Goal: Task Accomplishment & Management: Complete application form

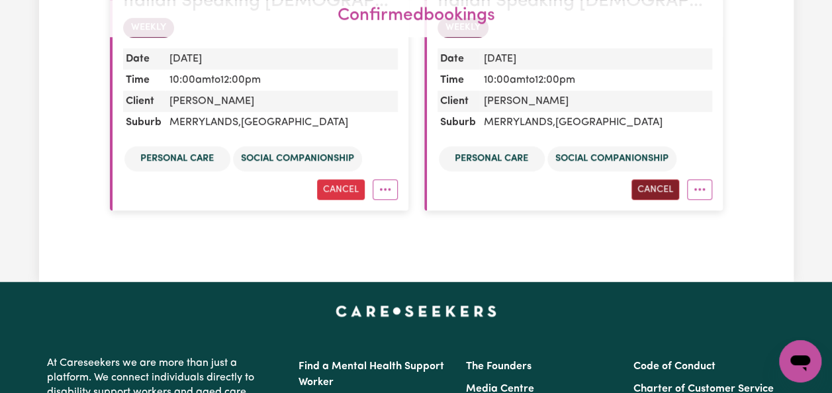
click at [662, 191] on button "Cancel" at bounding box center [655, 189] width 48 height 21
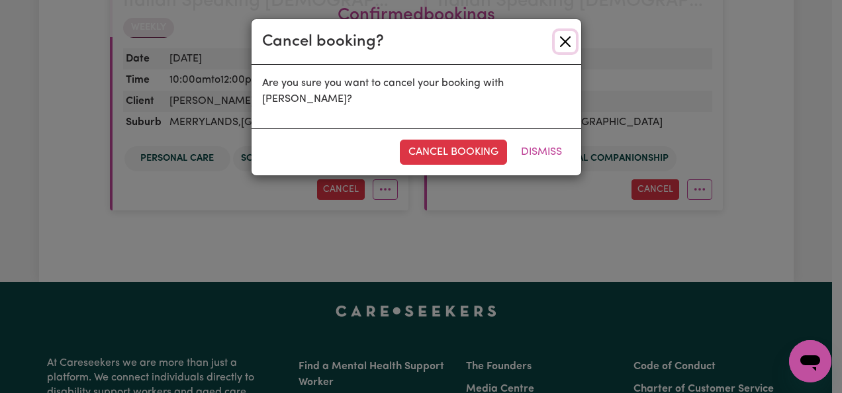
click at [568, 41] on button "Close" at bounding box center [564, 41] width 21 height 21
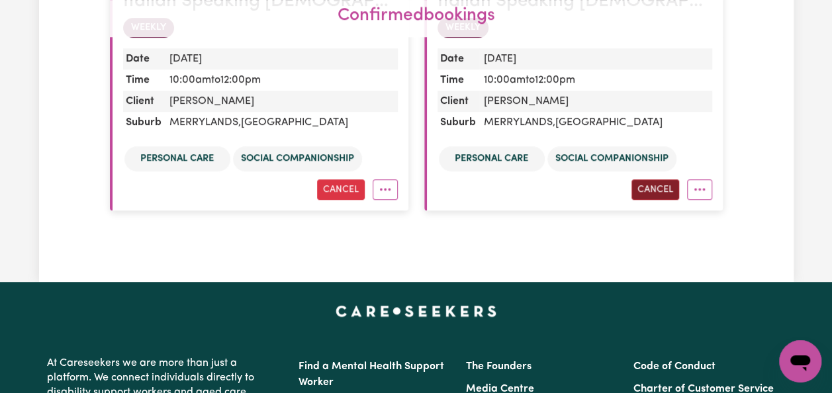
click at [646, 188] on button "Cancel" at bounding box center [655, 189] width 48 height 21
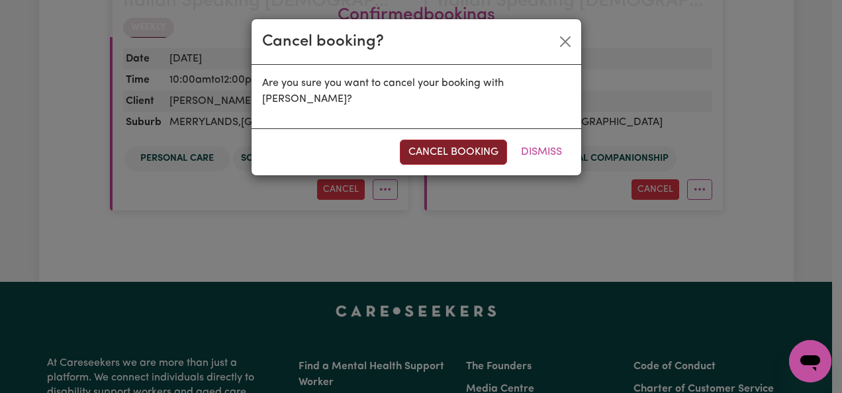
click at [475, 151] on button "cancel booking" at bounding box center [453, 152] width 107 height 25
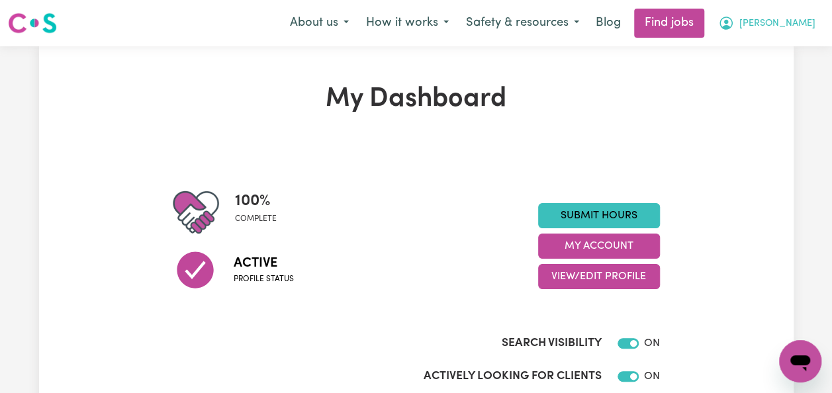
click at [809, 22] on span "[PERSON_NAME]" at bounding box center [777, 24] width 76 height 15
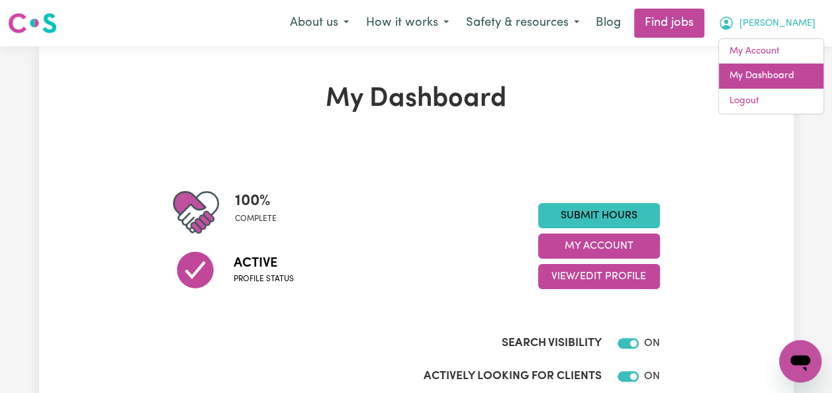
click at [767, 72] on link "My Dashboard" at bounding box center [771, 76] width 105 height 25
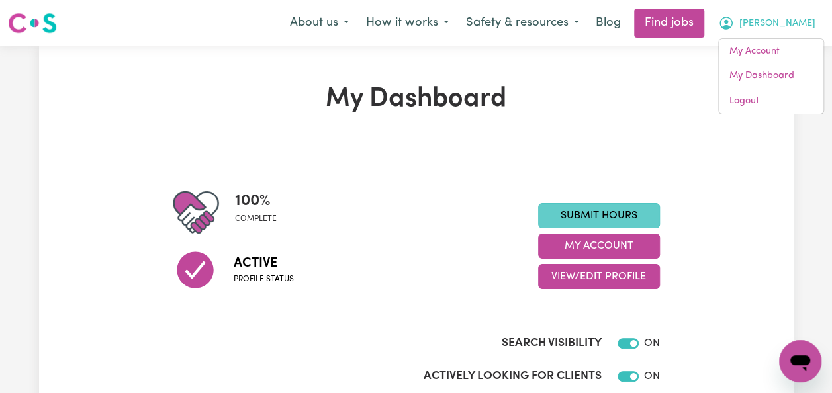
click at [631, 218] on link "Submit Hours" at bounding box center [599, 215] width 122 height 25
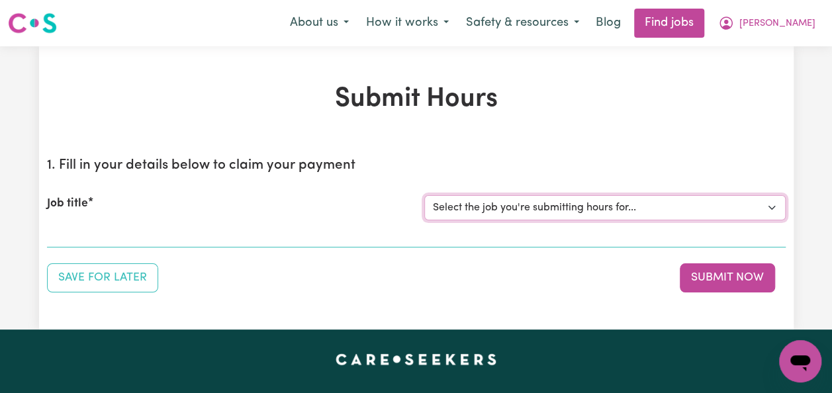
click at [772, 204] on select "Select the job you're submitting hours for... [[PERSON_NAME]] Italian Speaking …" at bounding box center [604, 207] width 361 height 25
select select "14719"
click at [424, 195] on select "Select the job you're submitting hours for... [[PERSON_NAME]] Italian Speaking …" at bounding box center [604, 207] width 361 height 25
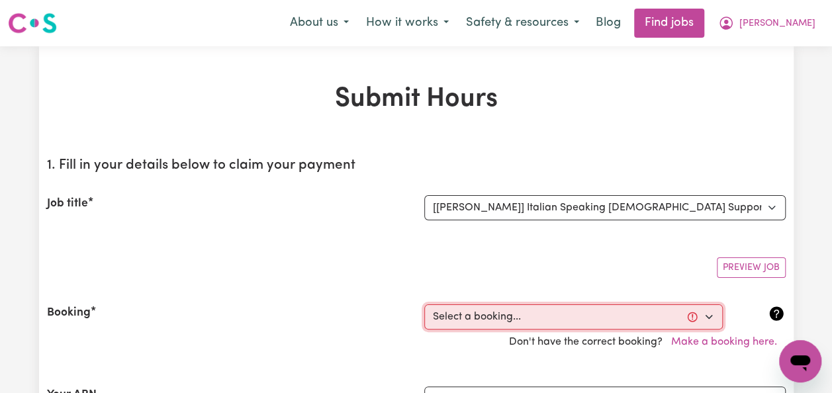
click at [709, 315] on select "Select a booking... [DATE] 10:00am to 12:00pm (RECURRING) [DATE] 10:00am to 12:…" at bounding box center [573, 316] width 298 height 25
select select "353087"
click at [424, 304] on select "Select a booking... [DATE] 10:00am to 12:00pm (RECURRING) [DATE] 10:00am to 12:…" at bounding box center [573, 316] width 298 height 25
type input "[DATE]"
type input "16"
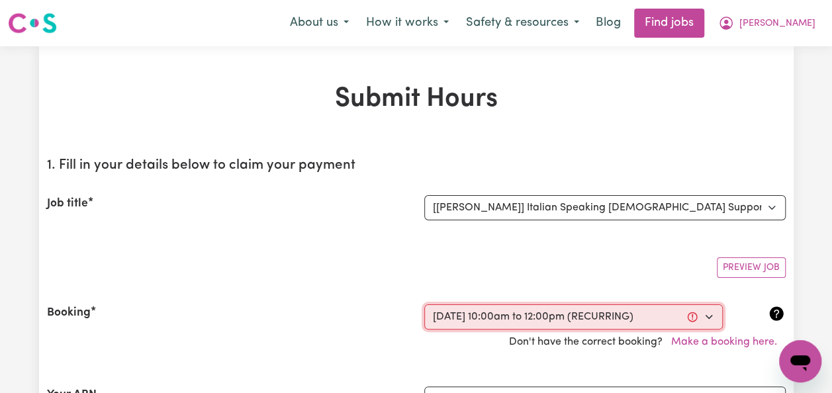
type input "9"
type input "2025"
type input "10:00"
type input "10"
type input "0"
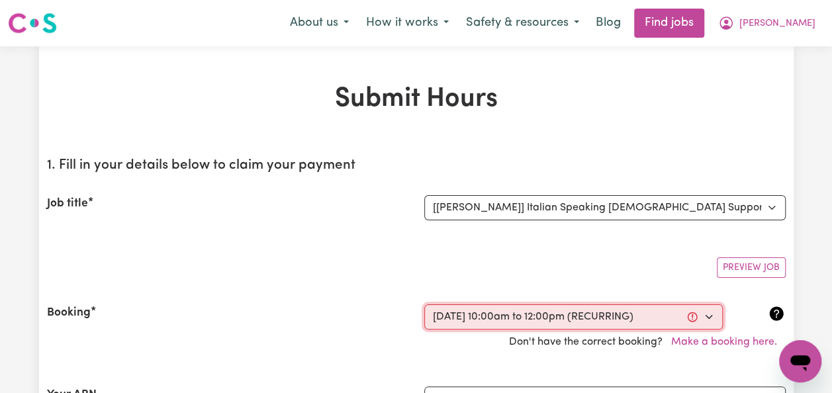
select select "am"
type input "12:00"
type input "12"
type input "0"
select select "pm"
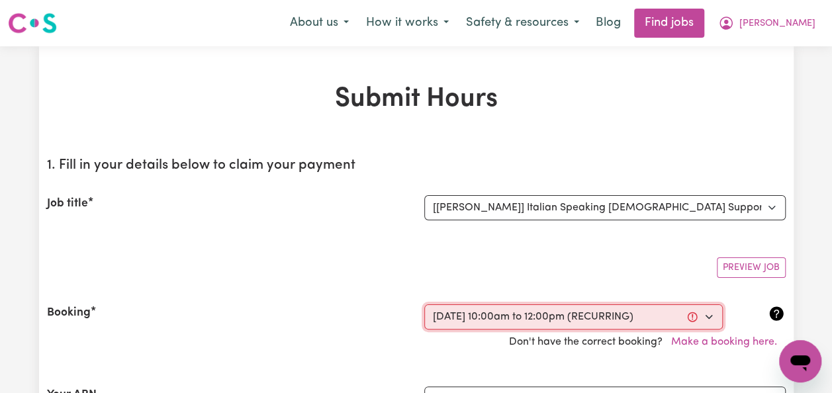
select select "50-Weekday"
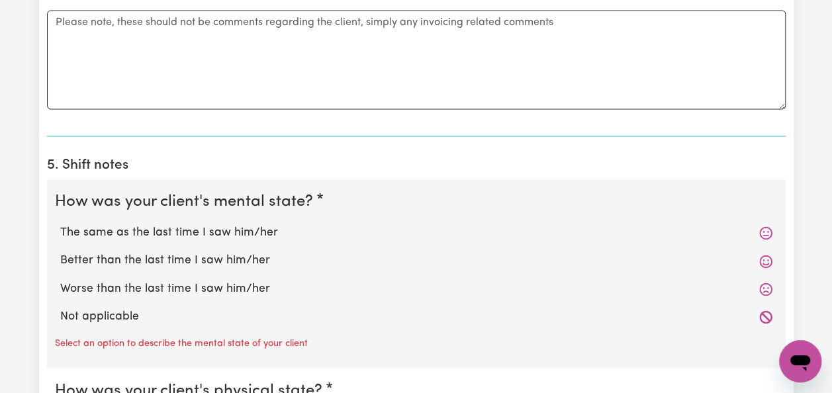
scroll to position [953, 0]
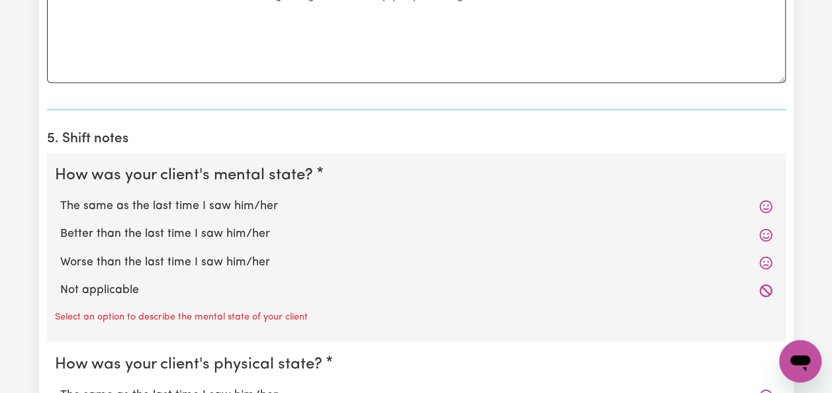
click at [245, 202] on label "The same as the last time I saw him/her" at bounding box center [416, 206] width 712 height 17
click at [60, 198] on input "The same as the last time I saw him/her" at bounding box center [60, 197] width 1 height 1
radio input "true"
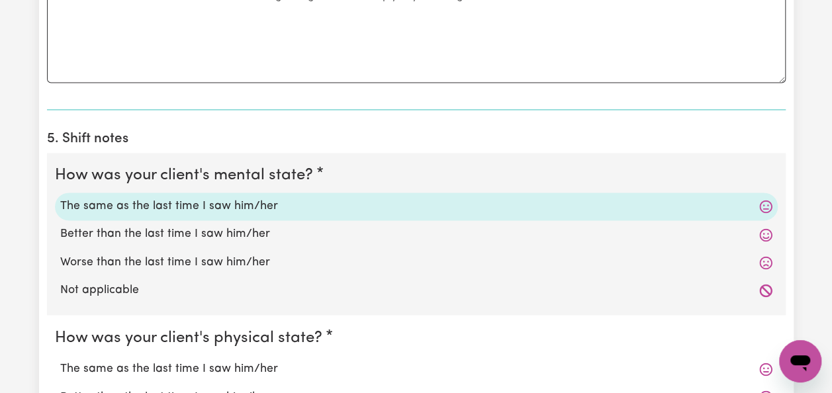
click at [220, 368] on label "The same as the last time I saw him/her" at bounding box center [416, 368] width 712 height 17
click at [60, 360] on input "The same as the last time I saw him/her" at bounding box center [60, 359] width 1 height 1
radio input "true"
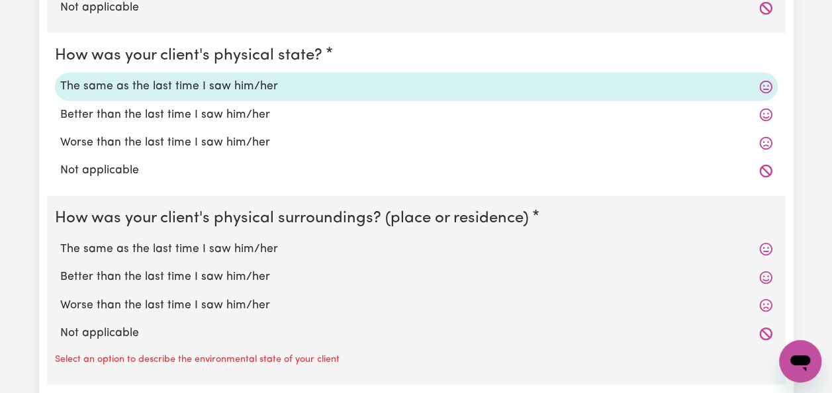
scroll to position [1244, 0]
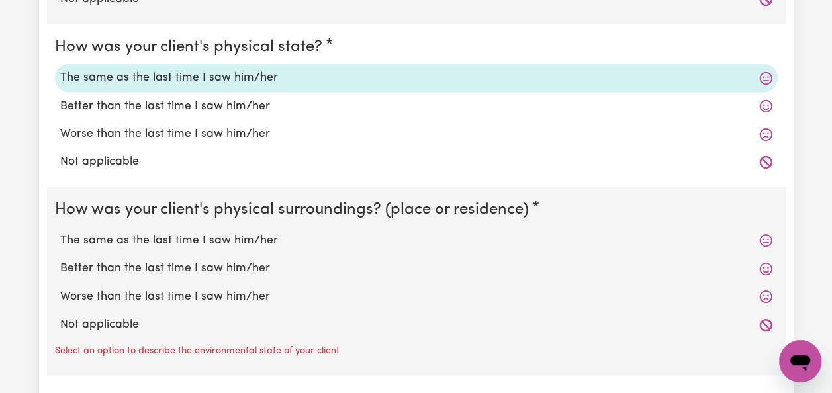
click at [204, 263] on label "Better than the last time I saw him/her" at bounding box center [416, 267] width 712 height 17
click at [60, 259] on input "Better than the last time I saw him/her" at bounding box center [60, 259] width 1 height 1
radio input "true"
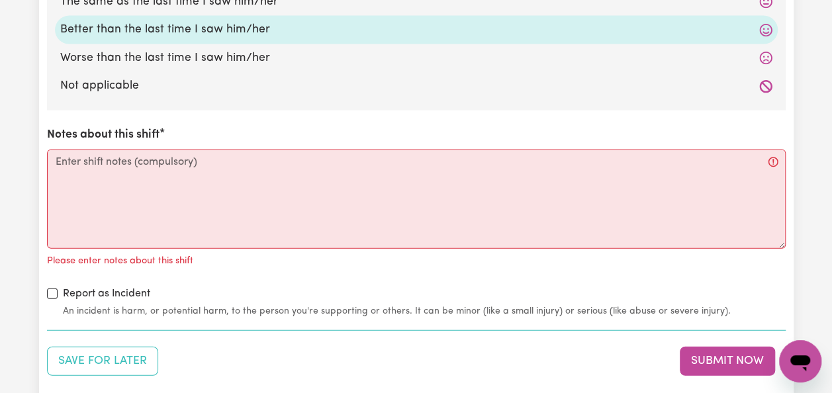
scroll to position [1508, 0]
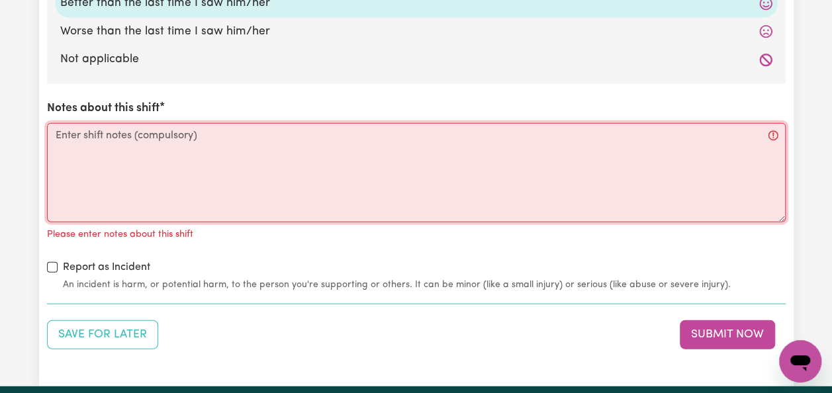
click at [58, 132] on textarea "Notes about this shift" at bounding box center [416, 172] width 738 height 99
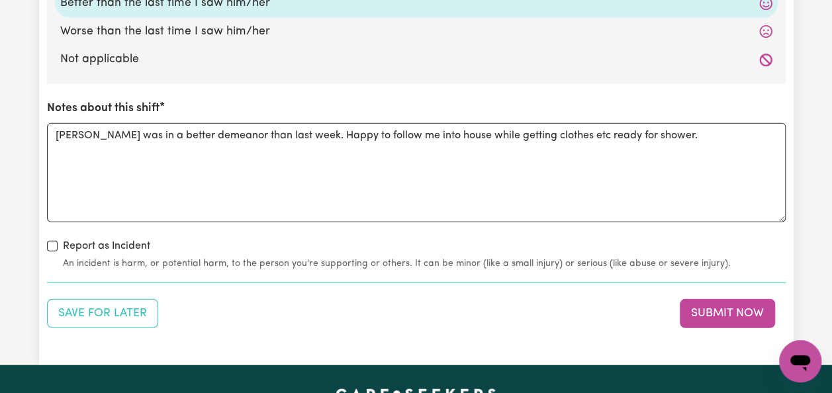
click at [87, 118] on div "Notes about this shift [PERSON_NAME] was in a better demeanor than last week. H…" at bounding box center [416, 161] width 738 height 122
click at [72, 148] on textarea "[PERSON_NAME] was in a better demeanor than last week. Happy to follow me into …" at bounding box center [416, 172] width 738 height 99
click at [686, 135] on textarea "[PERSON_NAME] was in a better demeanor than last week. Happy to follow me into …" at bounding box center [416, 172] width 738 height 99
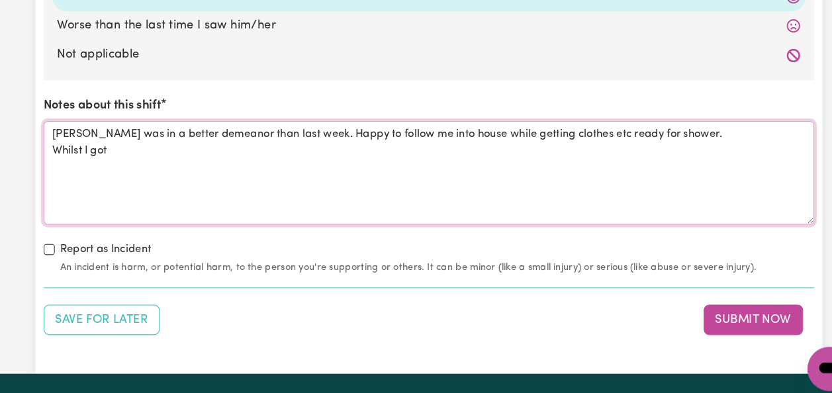
scroll to position [1508, 0]
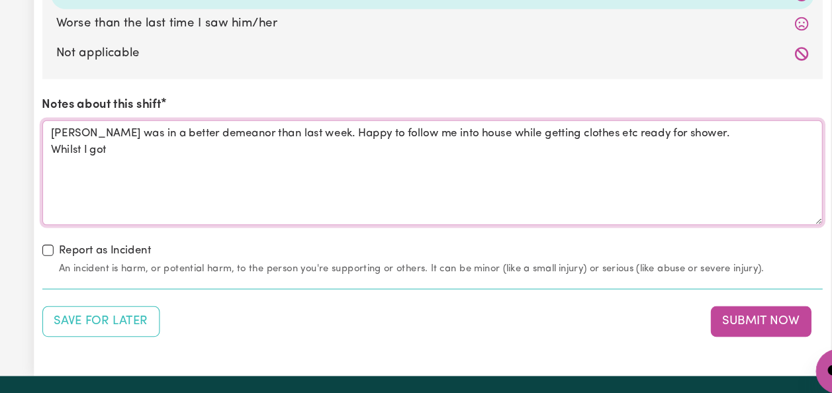
click at [117, 145] on textarea "[PERSON_NAME] was in a better demeanor than last week. Happy to follow me into …" at bounding box center [416, 173] width 738 height 99
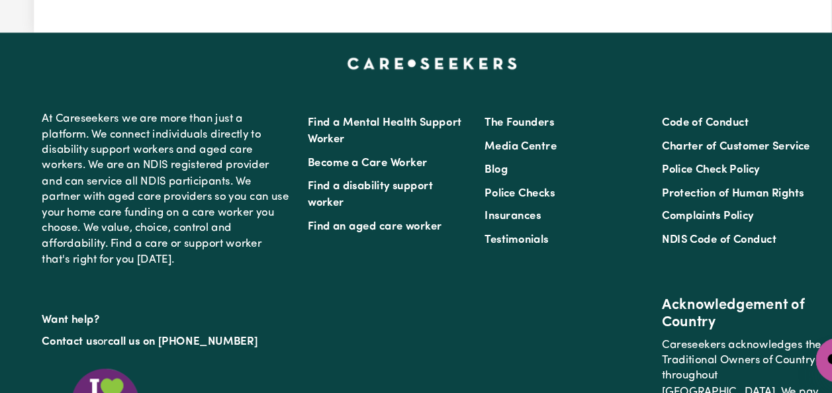
scroll to position [1535, 0]
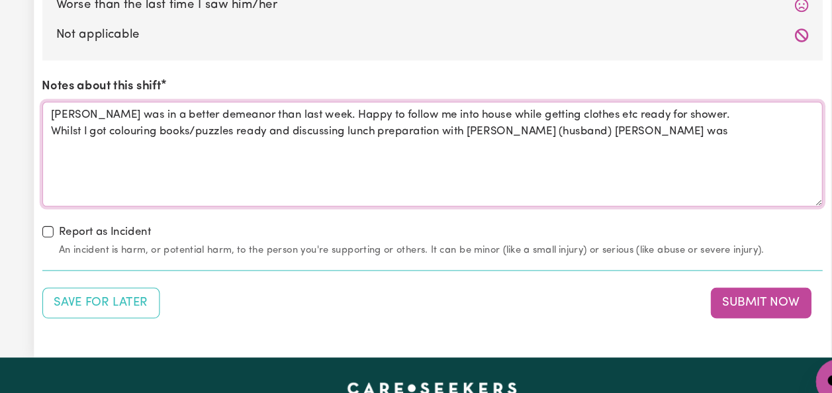
click at [625, 118] on textarea "[PERSON_NAME] was in a better demeanor than last week. Happy to follow me into …" at bounding box center [416, 146] width 738 height 99
click at [633, 147] on textarea "[PERSON_NAME] was in a better demeanor than last week. Happy to follow me into …" at bounding box center [416, 146] width 738 height 99
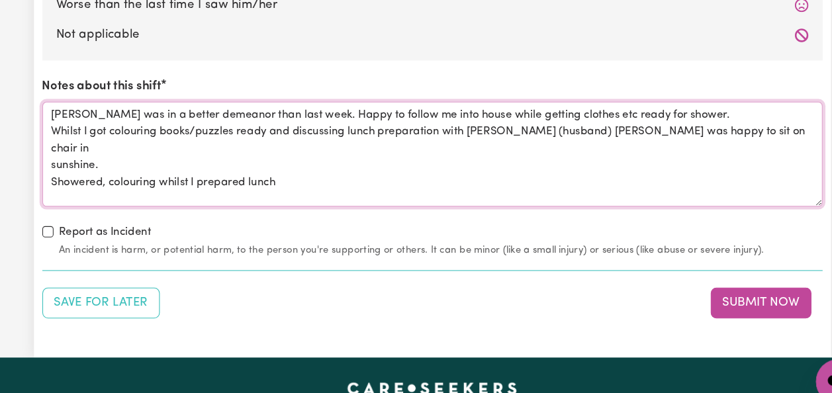
click at [633, 147] on textarea "[PERSON_NAME] was in a better demeanor than last week. Happy to follow me into …" at bounding box center [416, 146] width 738 height 99
click at [109, 137] on textarea "[PERSON_NAME] was in a better demeanor than last week. Happy to follow me into …" at bounding box center [416, 146] width 738 height 99
click at [673, 105] on textarea "[PERSON_NAME] was in a better demeanor than last week. Happy to follow me into …" at bounding box center [416, 146] width 738 height 99
click at [669, 107] on textarea "[PERSON_NAME] was in a better demeanor than last week. Happy to follow me into …" at bounding box center [416, 146] width 738 height 99
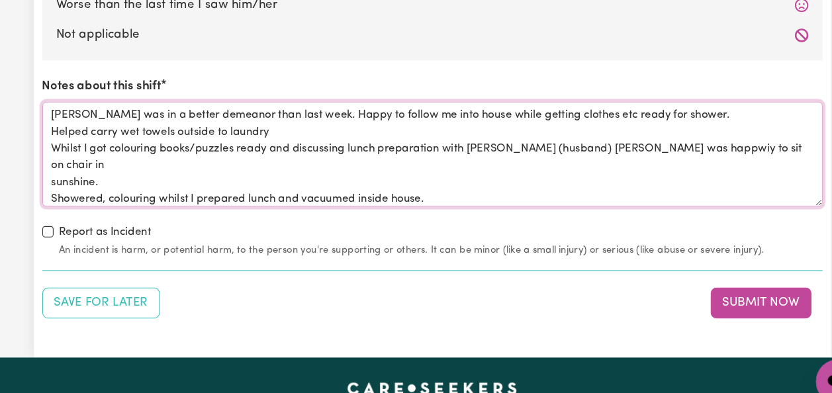
click at [651, 136] on textarea "[PERSON_NAME] was in a better demeanor than last week. Happy to follow me into …" at bounding box center [416, 146] width 738 height 99
click at [267, 120] on textarea "[PERSON_NAME] was in a better demeanor than last week. Happy to follow me into …" at bounding box center [416, 146] width 738 height 99
click at [107, 153] on textarea "[PERSON_NAME] was in a better demeanor than last week. Happy to follow me into …" at bounding box center [416, 146] width 738 height 99
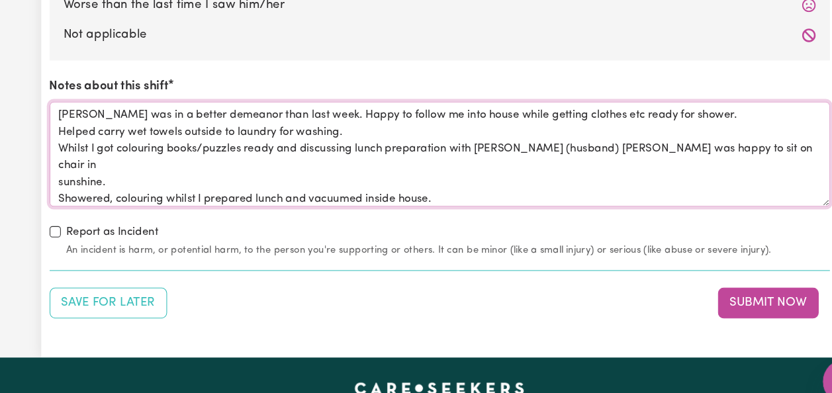
drag, startPoint x: 53, startPoint y: 102, endPoint x: 0, endPoint y: 345, distance: 248.5
click at [440, 183] on textarea "[PERSON_NAME] was in a better demeanor than last week. Happy to follow me into …" at bounding box center [416, 146] width 738 height 99
click at [54, 101] on textarea "[PERSON_NAME] was in a better demeanor than last week. Happy to follow me into …" at bounding box center [416, 146] width 738 height 99
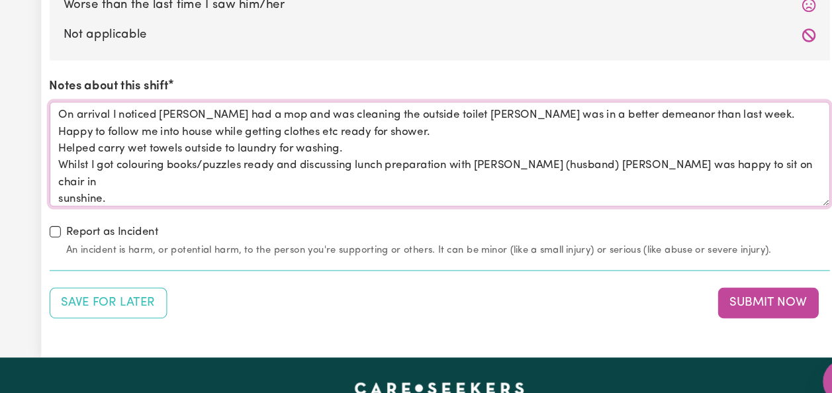
click at [53, 103] on textarea "On arrival I noticed [PERSON_NAME] had a mop and was cleaning the outside toile…" at bounding box center [416, 146] width 738 height 99
click at [71, 102] on textarea "flooOn arrival I noticed [PERSON_NAME] had a mop and was cleaning the outside t…" at bounding box center [416, 146] width 738 height 99
click at [71, 102] on textarea "On arrival I noticed [PERSON_NAME] had a mop and was cleaning the outside toile…" at bounding box center [416, 146] width 738 height 99
click at [428, 105] on textarea "On arrival I noticed [PERSON_NAME] had a mop and was cleaning the outside toile…" at bounding box center [416, 146] width 738 height 99
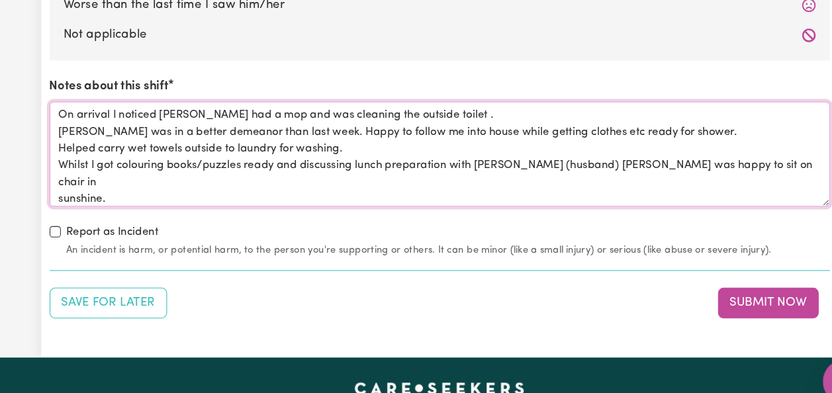
click at [420, 141] on textarea "On arrival I noticed [PERSON_NAME] had a mop and was cleaning the outside toile…" at bounding box center [416, 146] width 738 height 99
click at [276, 120] on textarea "On arrival I noticed [PERSON_NAME] had a mop and was cleaning the outside toile…" at bounding box center [416, 146] width 738 height 99
click at [298, 124] on textarea "On arrival I noticed [PERSON_NAME] had a mop and was cleaning the outside toile…" at bounding box center [416, 146] width 738 height 99
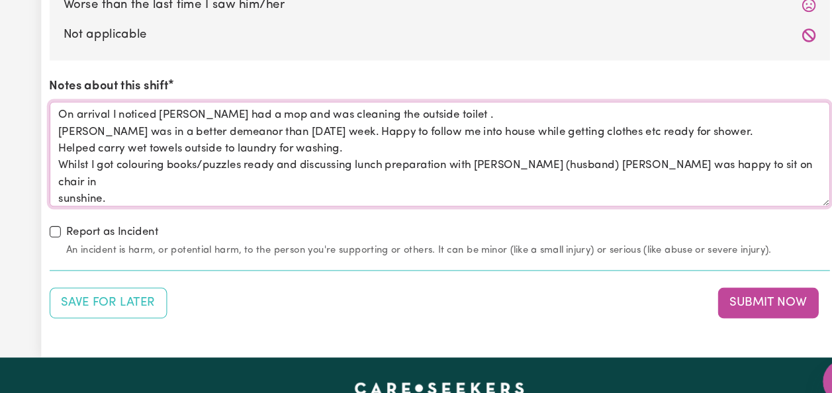
click at [298, 124] on textarea "On arrival I noticed [PERSON_NAME] had a mop and was cleaning the outside toile…" at bounding box center [416, 146] width 738 height 99
click at [333, 118] on textarea "On arrival I noticed [PERSON_NAME] had a mop and was cleaning the outside toile…" at bounding box center [416, 146] width 738 height 99
click at [299, 123] on textarea "On arrival I noticed [PERSON_NAME] had a mop and was cleaning the outside toile…" at bounding box center [416, 146] width 738 height 99
click at [317, 120] on textarea "On arrival I noticed [PERSON_NAME] had a mop and was cleaning the outside toile…" at bounding box center [416, 146] width 738 height 99
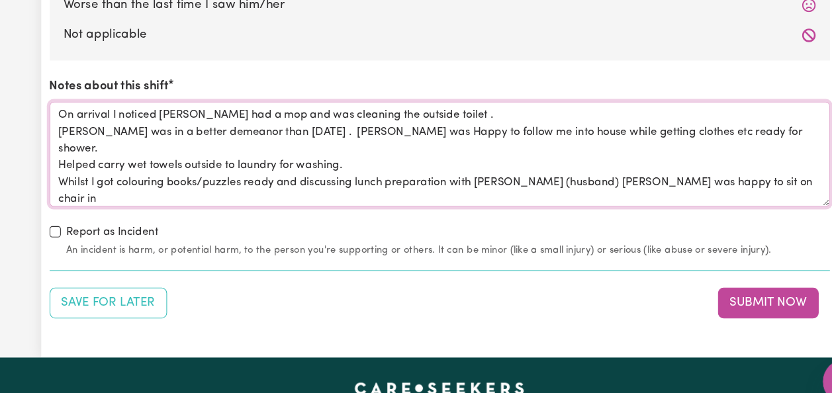
click at [401, 123] on textarea "On arrival I noticed [PERSON_NAME] had a mop and was cleaning the outside toile…" at bounding box center [416, 146] width 738 height 99
click at [324, 137] on textarea "On arrival I noticed [PERSON_NAME] had a mop and was cleaning the outside toile…" at bounding box center [416, 146] width 738 height 99
click at [322, 138] on textarea "On arrival I noticed [PERSON_NAME] had a mop and was cleaning the outside toile…" at bounding box center [416, 146] width 738 height 99
click at [376, 140] on textarea "On arrival I noticed [PERSON_NAME] had a mop and was cleaning the outside toile…" at bounding box center [416, 146] width 738 height 99
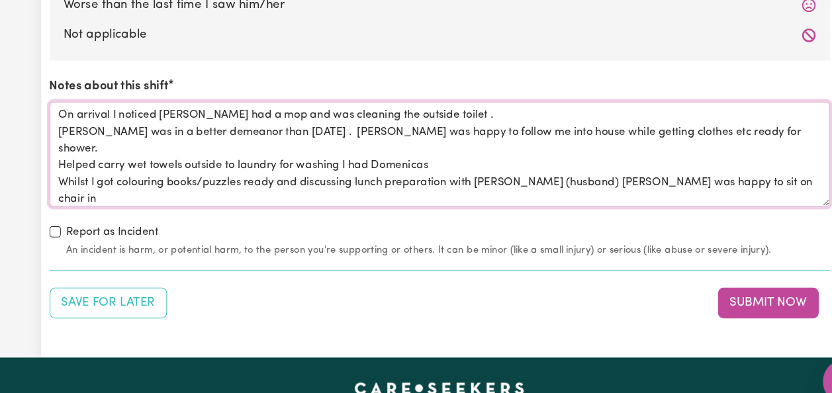
click at [376, 140] on textarea "On arrival I noticed [PERSON_NAME] had a mop and was cleaning the outside toile…" at bounding box center [416, 146] width 738 height 99
click at [378, 141] on textarea "On arrival I noticed [PERSON_NAME] had a mop and was cleaning the outside toile…" at bounding box center [416, 146] width 738 height 99
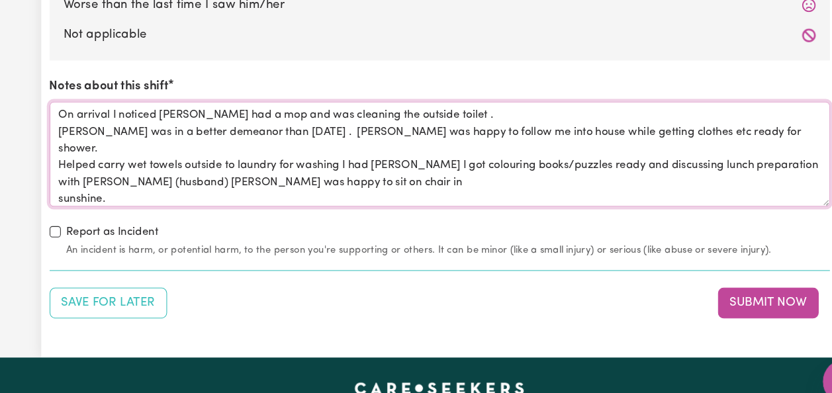
click at [401, 143] on textarea "On arrival I noticed [PERSON_NAME] had a mop and was cleaning the outside toile…" at bounding box center [416, 146] width 738 height 99
click at [393, 136] on textarea "On arrival I noticed [PERSON_NAME] had a mop and was cleaning the outside toile…" at bounding box center [416, 146] width 738 height 99
click at [412, 140] on textarea "On arrival I noticed [PERSON_NAME] had a mop and was cleaning the outside toile…" at bounding box center [416, 146] width 738 height 99
click at [395, 137] on textarea "On arrival I noticed [PERSON_NAME] had a mop and was cleaning the outside toile…" at bounding box center [416, 146] width 738 height 99
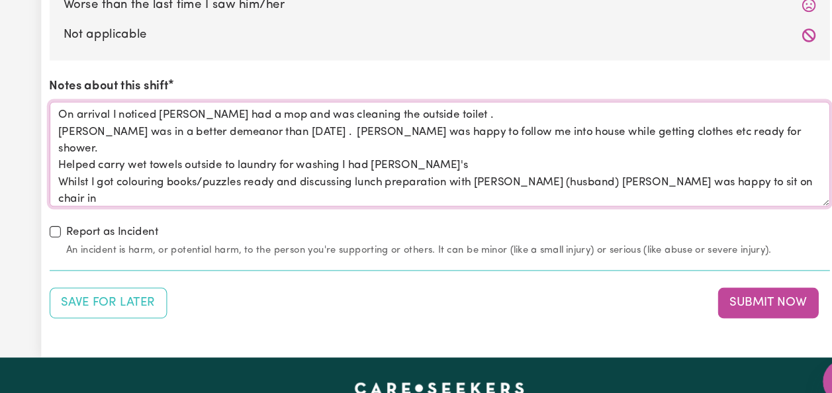
click at [421, 134] on textarea "On arrival I noticed [PERSON_NAME] had a mop and was cleaning the outside toile…" at bounding box center [416, 146] width 738 height 99
click at [108, 183] on textarea "On arrival I noticed [PERSON_NAME] had a mop and was cleaning the outside toile…" at bounding box center [416, 146] width 738 height 99
click at [177, 170] on textarea "On arrival I noticed [PERSON_NAME] had a mop and was cleaning the outside toile…" at bounding box center [416, 146] width 738 height 99
click at [106, 187] on textarea "On arrival I noticed [PERSON_NAME] had a mop and was cleaning the outside toile…" at bounding box center [416, 146] width 738 height 99
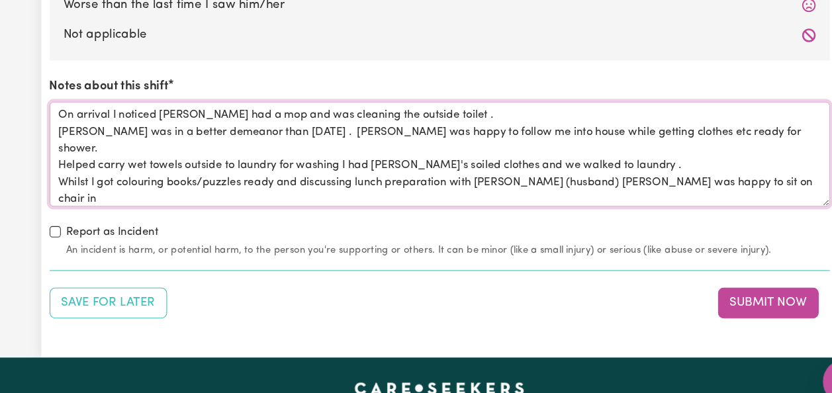
click at [106, 187] on textarea "On arrival I noticed [PERSON_NAME] had a mop and was cleaning the outside toile…" at bounding box center [416, 146] width 738 height 99
click at [109, 186] on textarea "On arrival I noticed [PERSON_NAME] had a mop and was cleaning the outside toile…" at bounding box center [416, 146] width 738 height 99
click at [81, 174] on textarea "On arrival I noticed [PERSON_NAME] had a mop and was cleaning the outside toile…" at bounding box center [416, 146] width 738 height 99
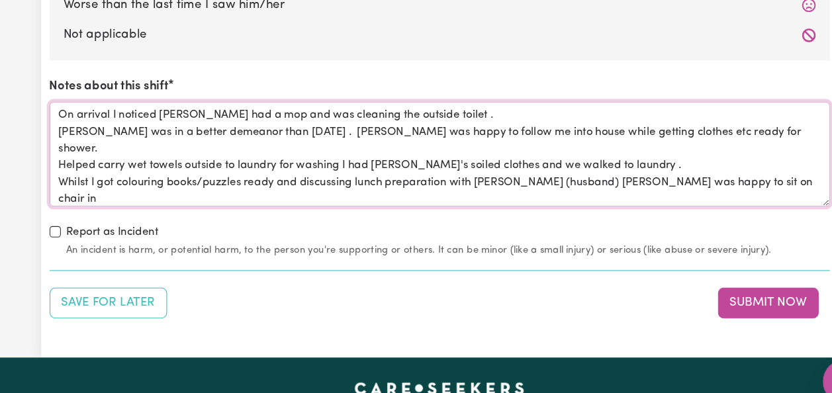
click at [252, 185] on textarea "On arrival I noticed [PERSON_NAME] had a mop and was cleaning the outside toile…" at bounding box center [416, 146] width 738 height 99
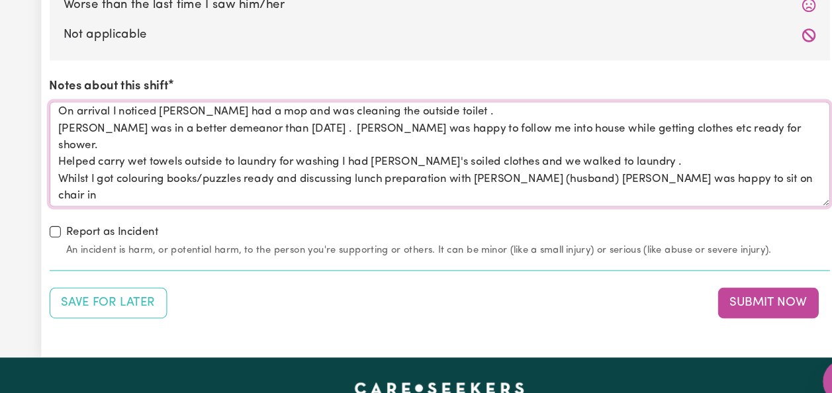
scroll to position [5, 0]
click at [583, 135] on textarea "On arrival I noticed [PERSON_NAME] had a mop and was cleaning the outside toile…" at bounding box center [416, 146] width 738 height 99
click at [458, 132] on textarea "On arrival I noticed [PERSON_NAME] had a mop and was cleaning the outside toile…" at bounding box center [416, 146] width 738 height 99
click at [457, 132] on textarea "On arrival I noticed [PERSON_NAME] had a mop and was cleaning the outside toile…" at bounding box center [416, 146] width 738 height 99
click at [299, 115] on textarea "On arrival I noticed [PERSON_NAME] had a mop and was cleaning the outside toile…" at bounding box center [416, 146] width 738 height 99
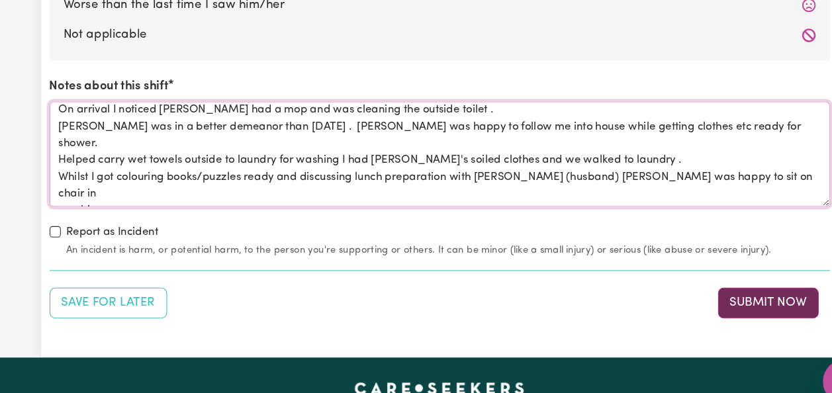
type textarea "On arrival I noticed [PERSON_NAME] had a mop and was cleaning the outside toile…"
click at [742, 283] on button "Submit Now" at bounding box center [726, 287] width 95 height 29
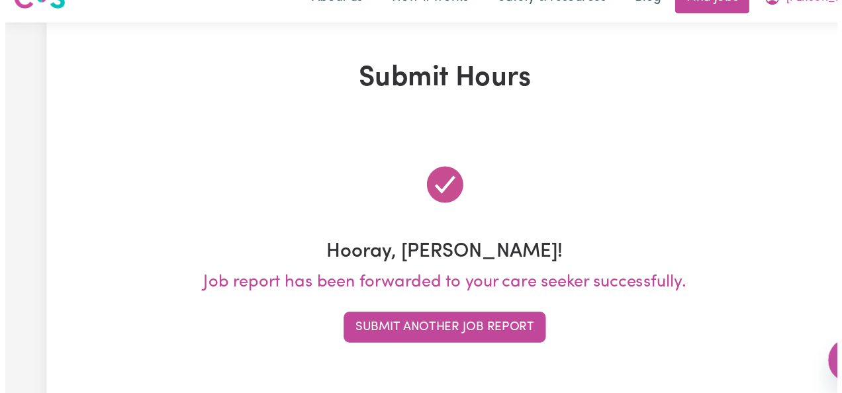
scroll to position [0, 0]
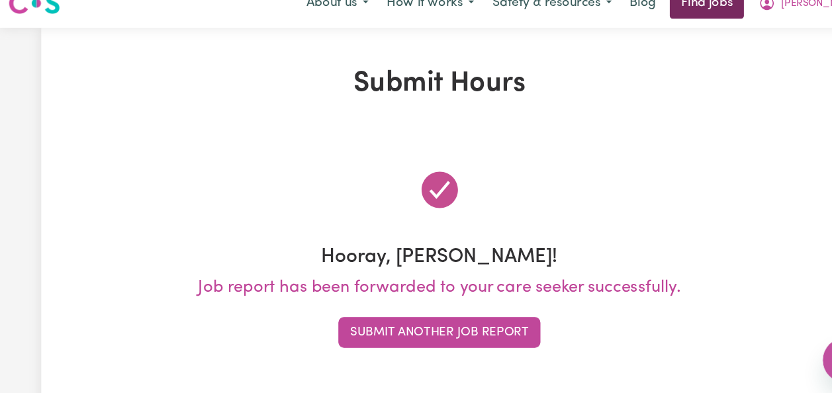
click at [704, 24] on link "Find jobs" at bounding box center [669, 23] width 70 height 29
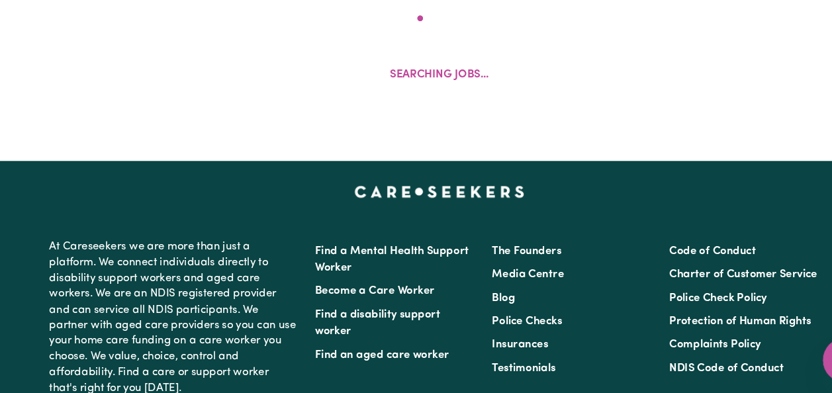
scroll to position [514, 0]
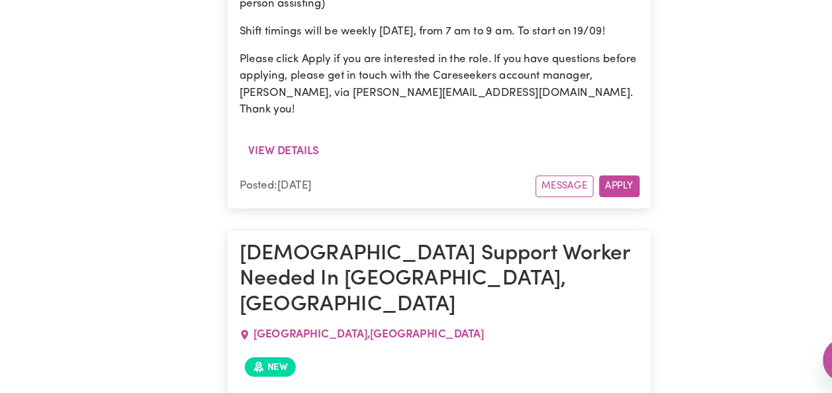
scroll to position [4978, 0]
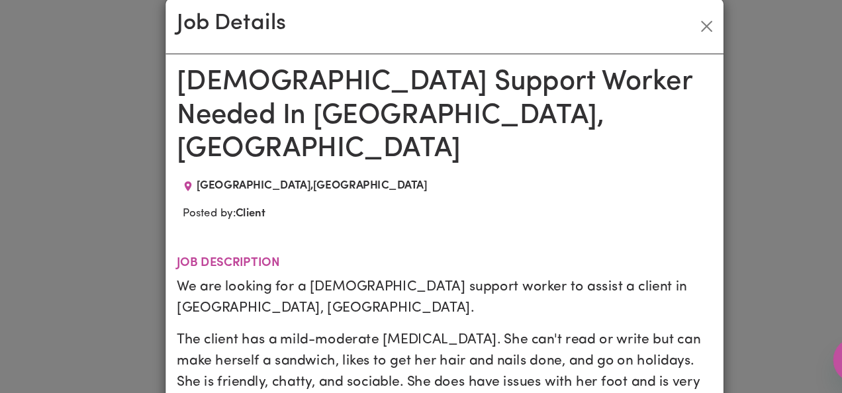
click at [789, 385] on div "Job Details [DEMOGRAPHIC_DATA] Support Worker Needed In [GEOGRAPHIC_DATA], [GEO…" at bounding box center [421, 196] width 842 height 393
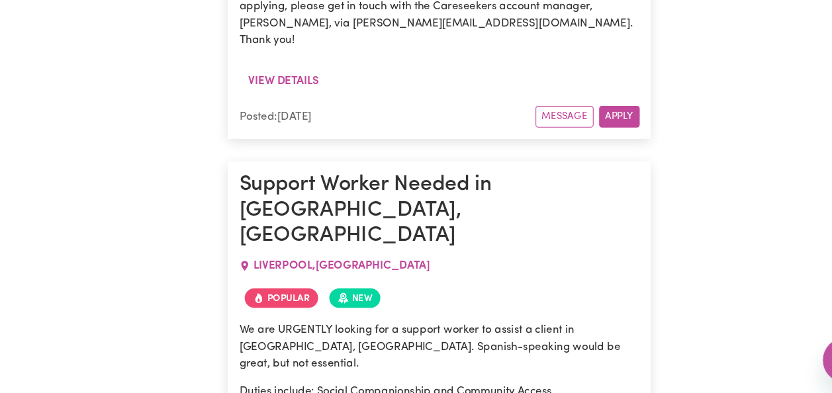
scroll to position [14586, 0]
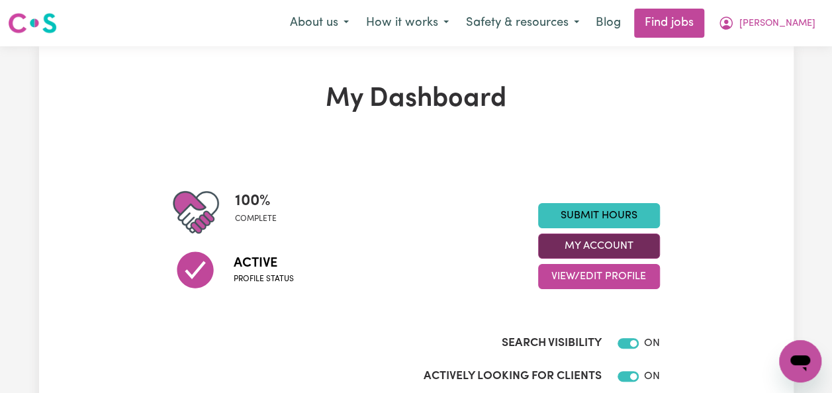
click at [586, 246] on button "My Account" at bounding box center [599, 246] width 122 height 25
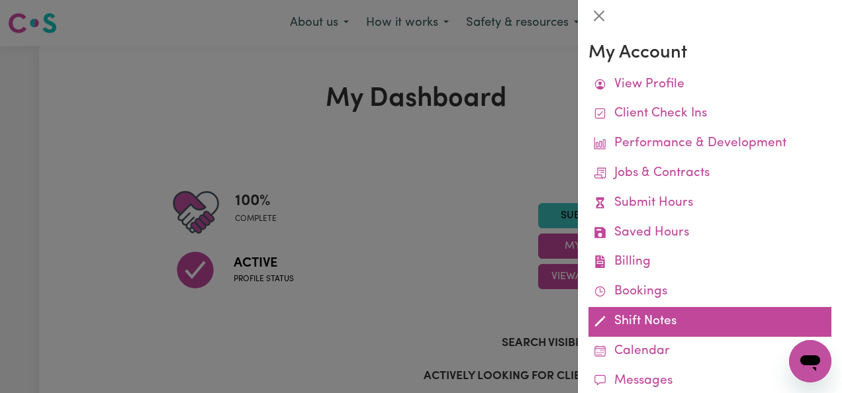
click at [654, 319] on link "Shift Notes" at bounding box center [709, 322] width 243 height 30
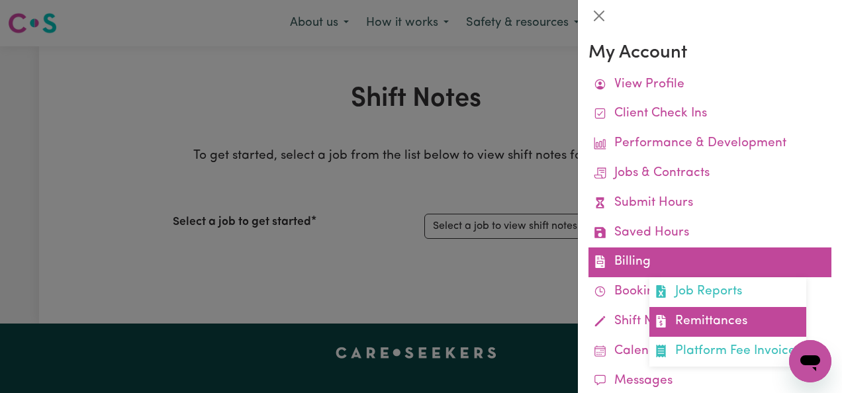
click at [675, 321] on link "Remittances" at bounding box center [727, 322] width 157 height 30
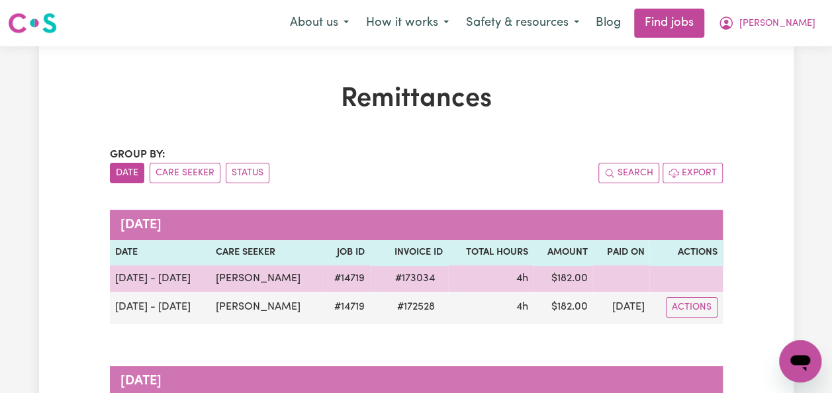
click at [548, 281] on td "$ 182.00" at bounding box center [563, 278] width 60 height 26
